Goal: Obtain resource: Download file/media

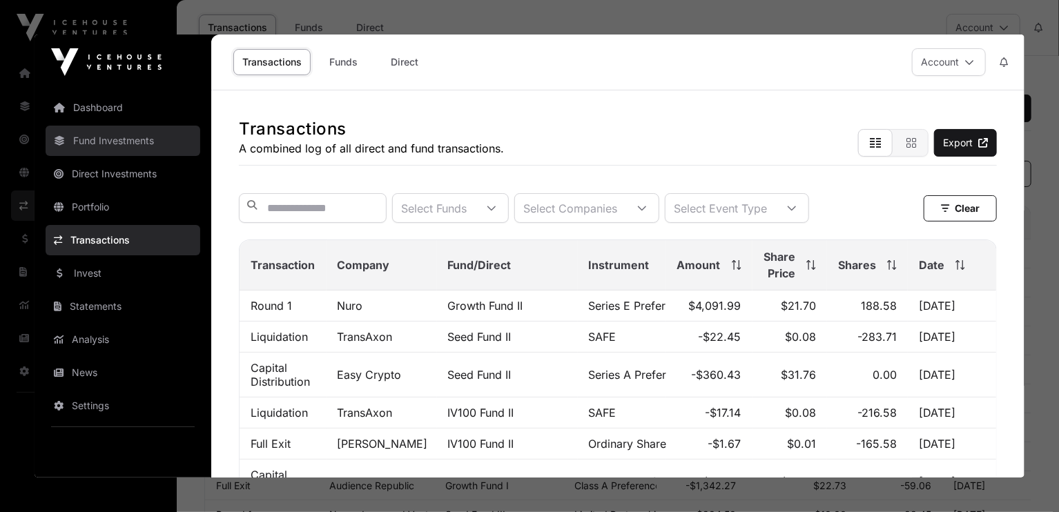
click link "Fund Investments"
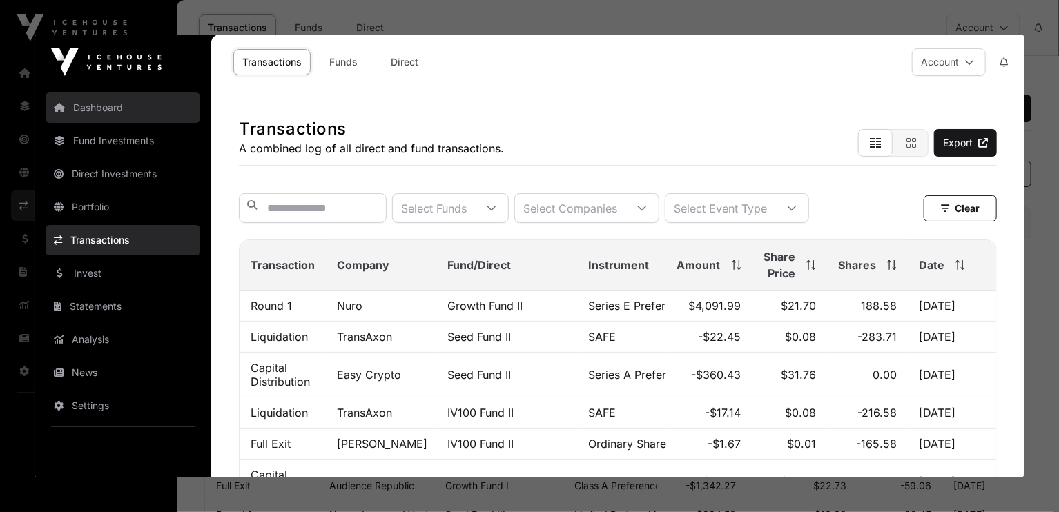
click link "Dashboard"
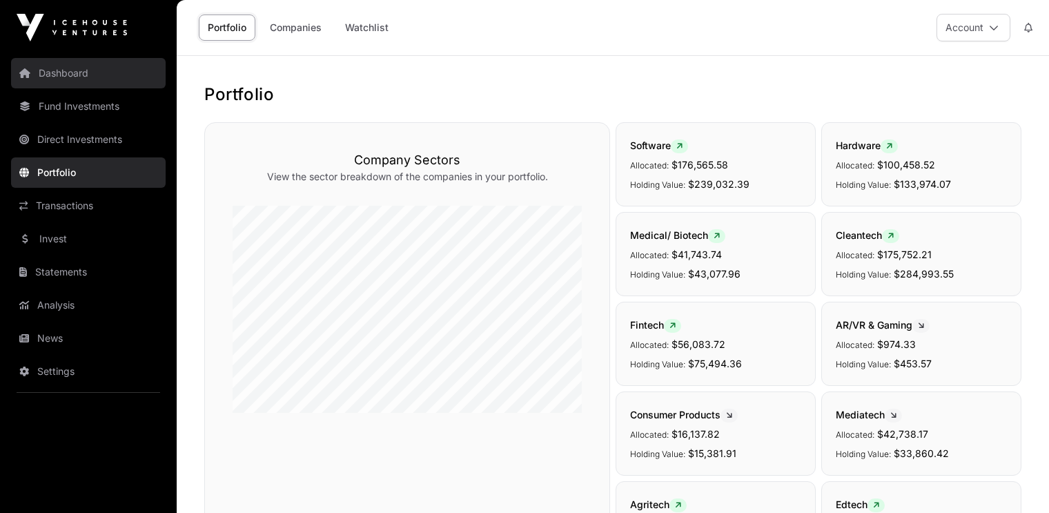
click at [61, 74] on link "Dashboard" at bounding box center [88, 73] width 155 height 30
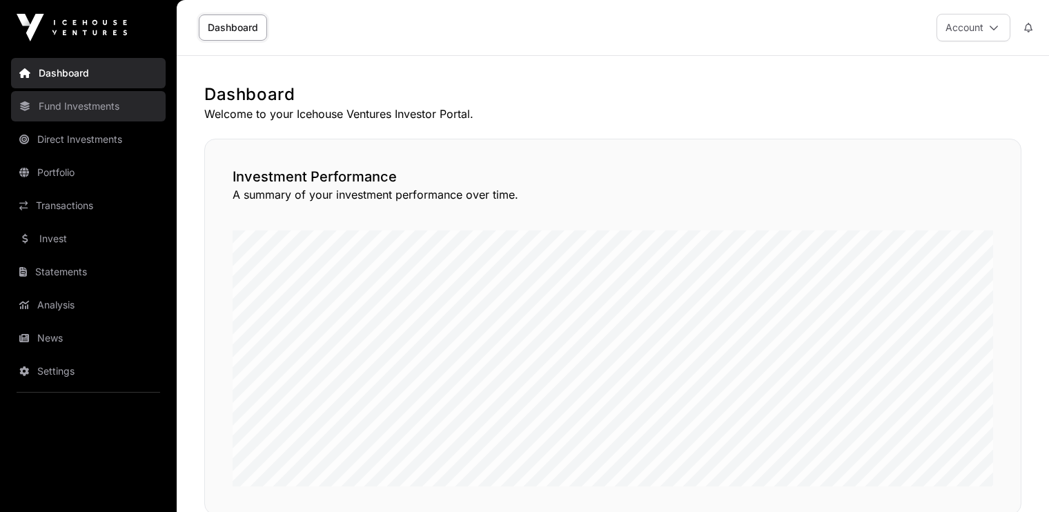
click at [63, 104] on link "Fund Investments" at bounding box center [88, 106] width 155 height 30
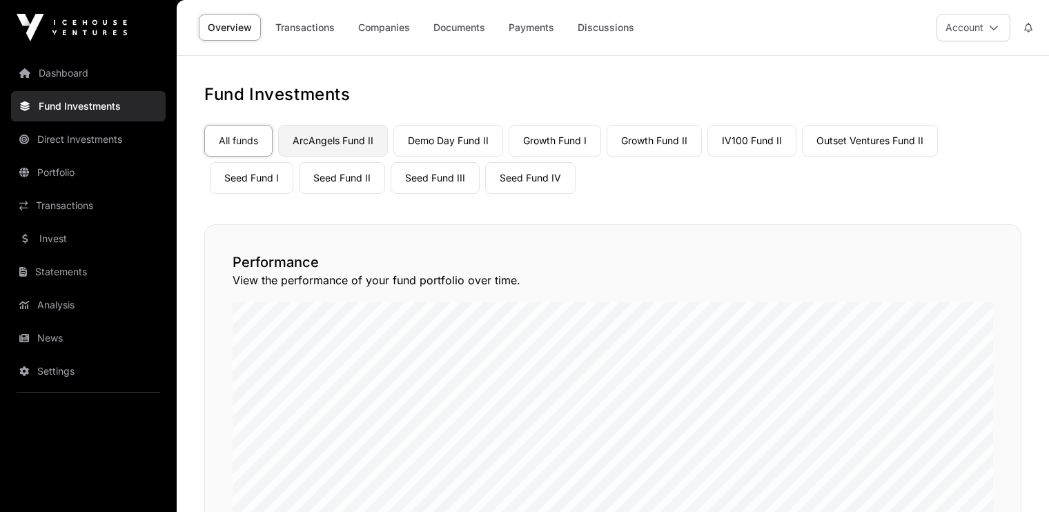
click at [338, 132] on link "ArcAngels Fund II" at bounding box center [333, 141] width 110 height 32
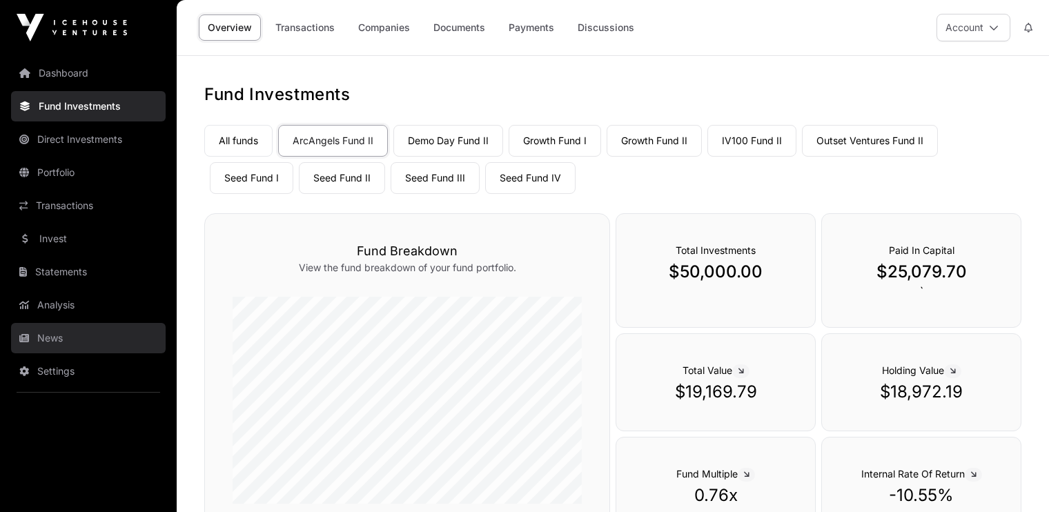
click at [52, 341] on link "News" at bounding box center [88, 338] width 155 height 30
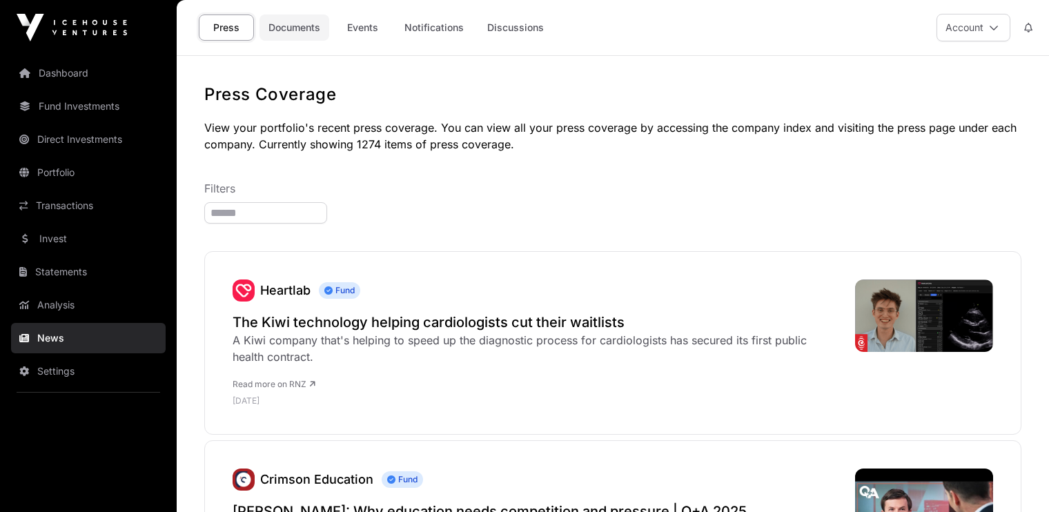
click at [304, 32] on link "Documents" at bounding box center [294, 27] width 70 height 26
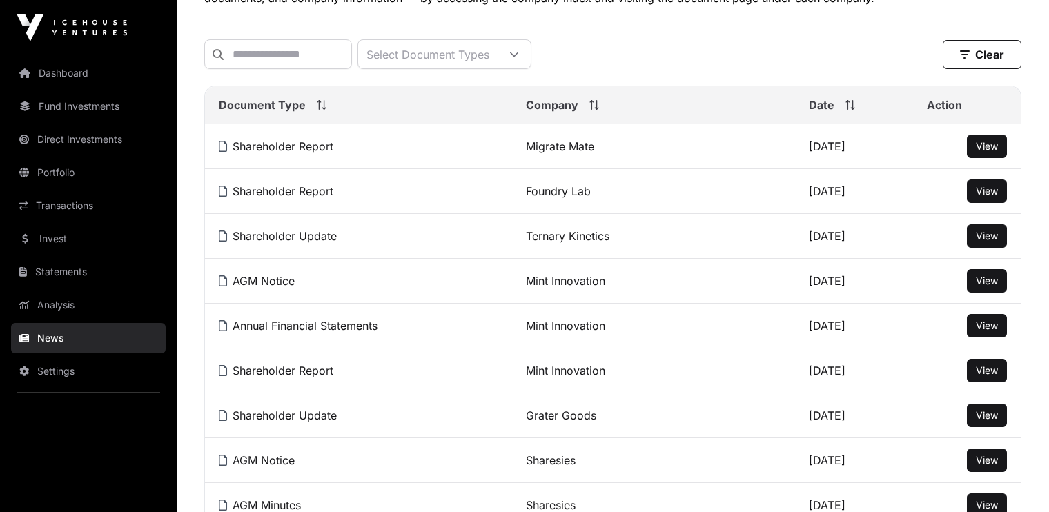
scroll to position [148, 0]
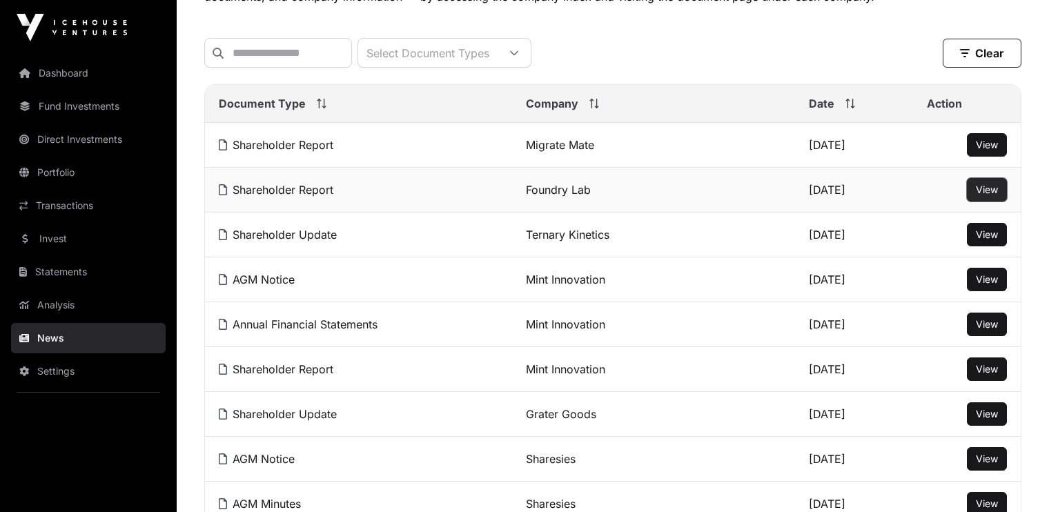
click at [974, 194] on button "View" at bounding box center [987, 189] width 40 height 23
click at [983, 194] on span "View" at bounding box center [987, 190] width 22 height 12
click at [990, 240] on span "View" at bounding box center [987, 234] width 22 height 12
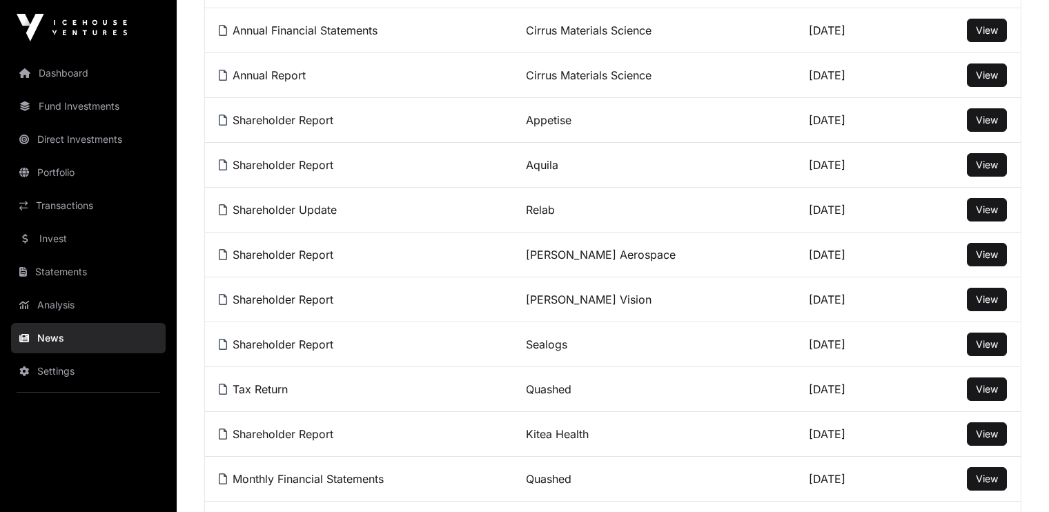
scroll to position [711, 0]
click at [979, 163] on span "View" at bounding box center [987, 164] width 22 height 12
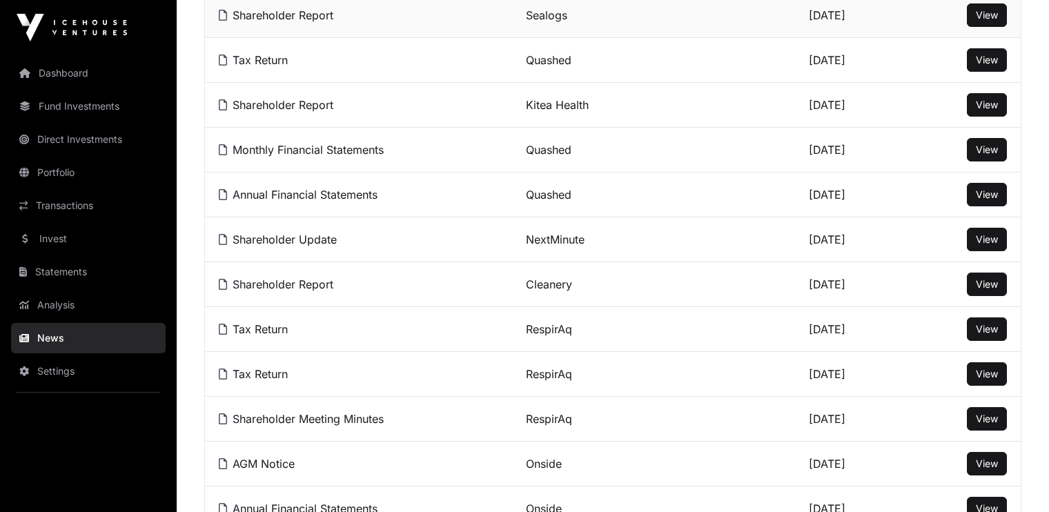
scroll to position [1039, 0]
click at [987, 285] on span "View" at bounding box center [987, 285] width 22 height 12
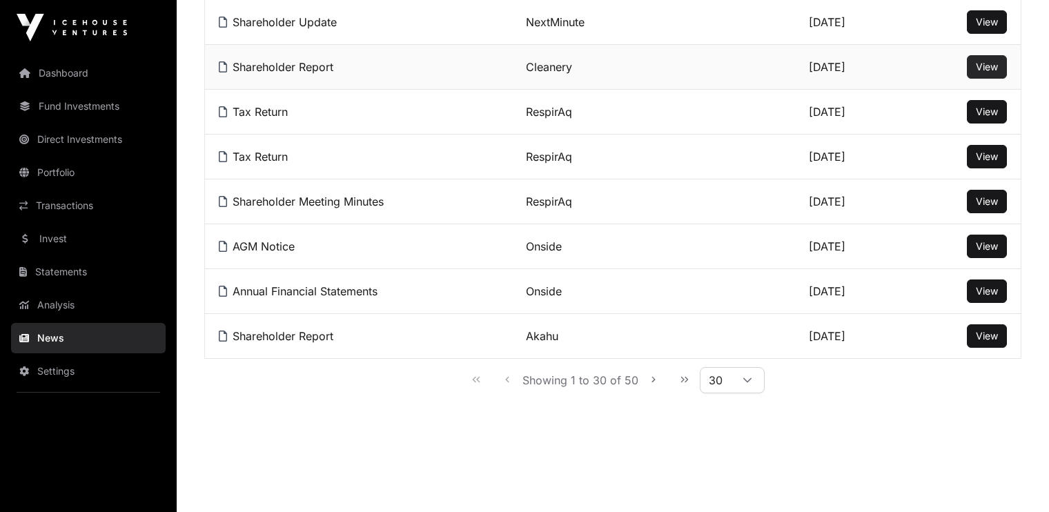
scroll to position [1257, 0]
click at [745, 376] on icon at bounding box center [747, 381] width 10 height 10
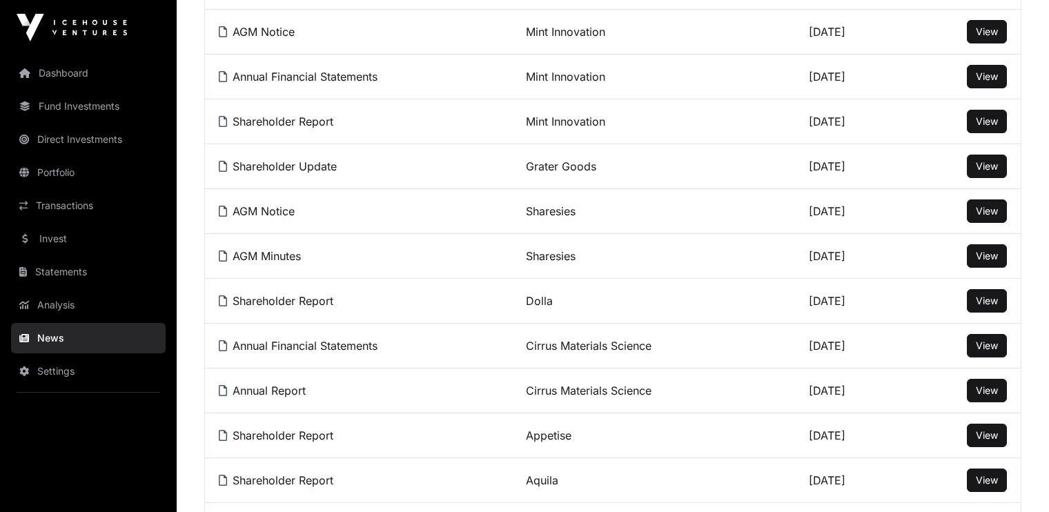
scroll to position [0, 0]
